Goal: Check status: Check status

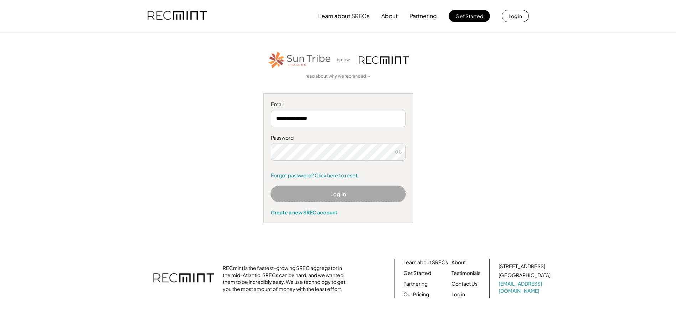
click at [316, 195] on button "Log In" at bounding box center [338, 194] width 135 height 16
click at [399, 152] on icon at bounding box center [398, 152] width 7 height 7
click at [303, 192] on button "Log In" at bounding box center [338, 194] width 135 height 16
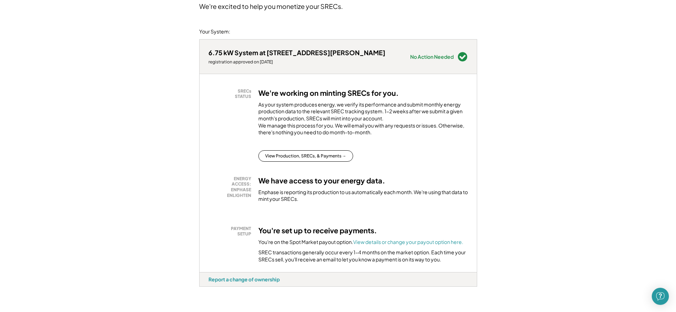
scroll to position [71, 0]
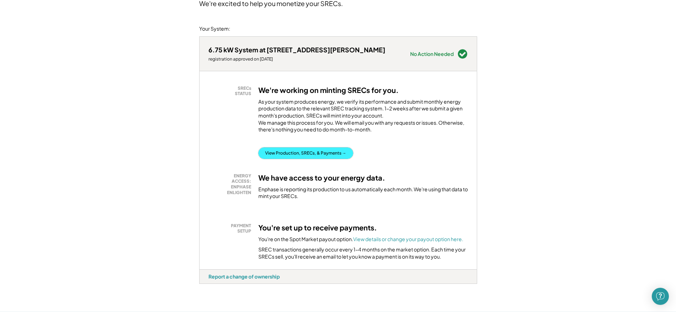
click at [309, 159] on button "View Production, SRECs, & Payments →" at bounding box center [305, 153] width 95 height 11
